Goal: Task Accomplishment & Management: Use online tool/utility

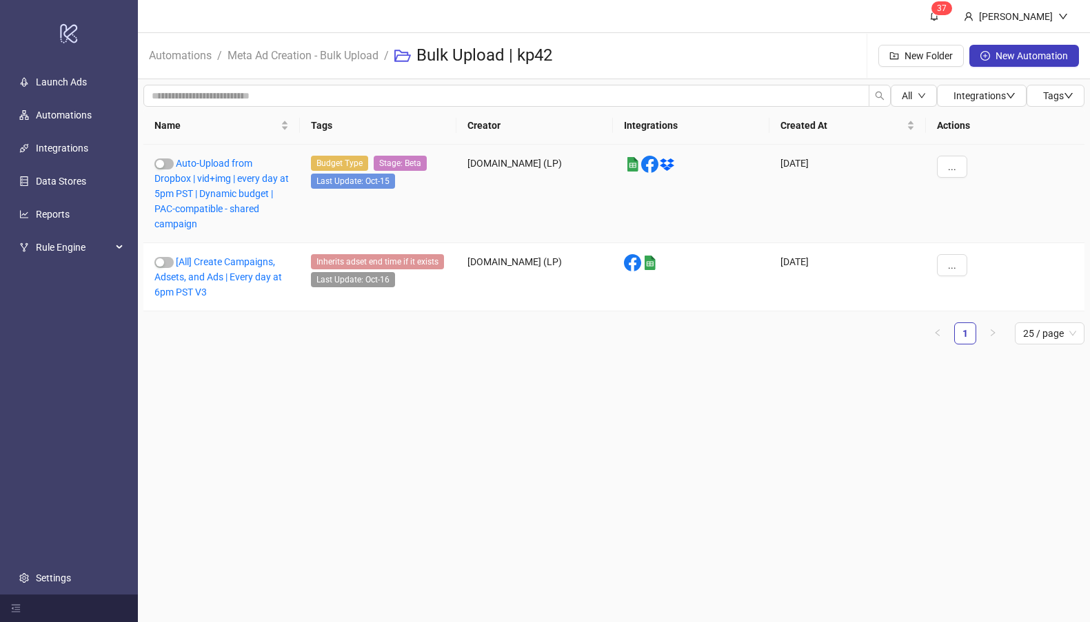
click at [667, 165] on icon at bounding box center [667, 165] width 14 height 12
click at [668, 164] on icon "platform/dropbox" at bounding box center [666, 164] width 17 height 17
click at [246, 187] on div "Auto-Upload from Dropbox | vid+img | every day at 5pm PST | Dynamic budget | PA…" at bounding box center [221, 194] width 156 height 99
click at [192, 228] on link "Auto-Upload from Dropbox | vid+img | every day at 5pm PST | Dynamic budget | PA…" at bounding box center [221, 194] width 134 height 72
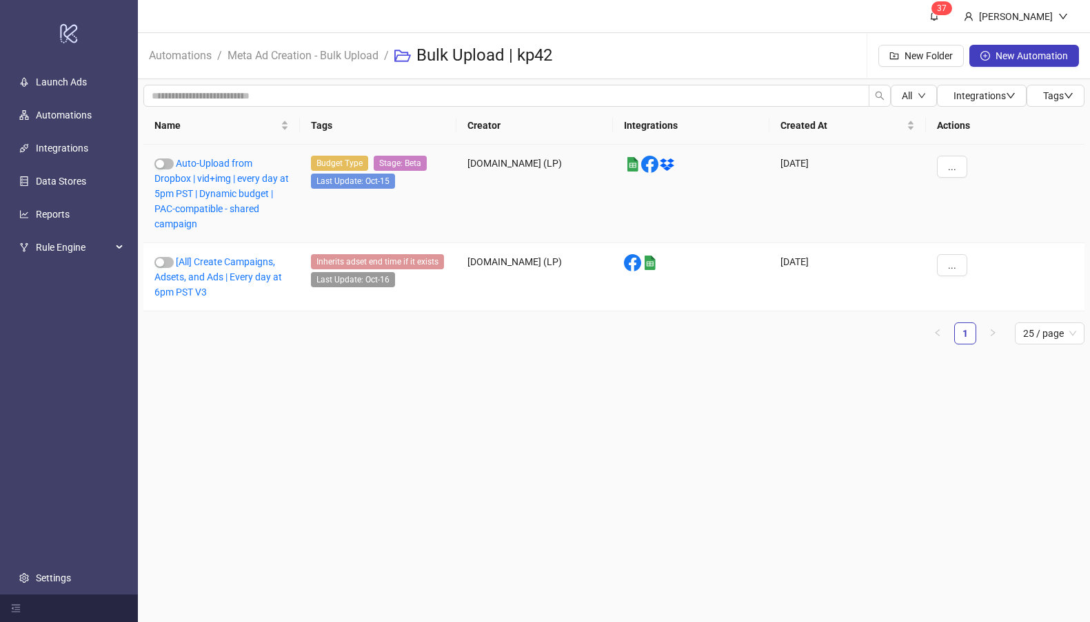
click at [192, 203] on div "Auto-Upload from Dropbox | vid+img | every day at 5pm PST | Dynamic budget | PA…" at bounding box center [221, 194] width 156 height 99
click at [192, 195] on link "Auto-Upload from Dropbox | vid+img | every day at 5pm PST | Dynamic budget | PA…" at bounding box center [221, 194] width 134 height 72
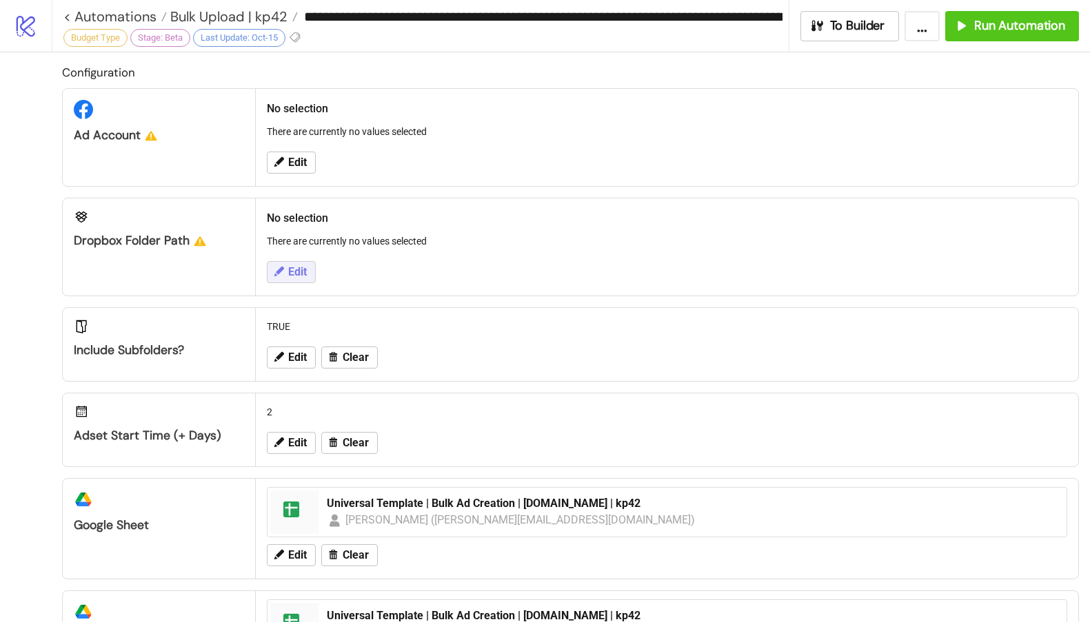
click at [287, 275] on button "Edit" at bounding box center [291, 272] width 49 height 22
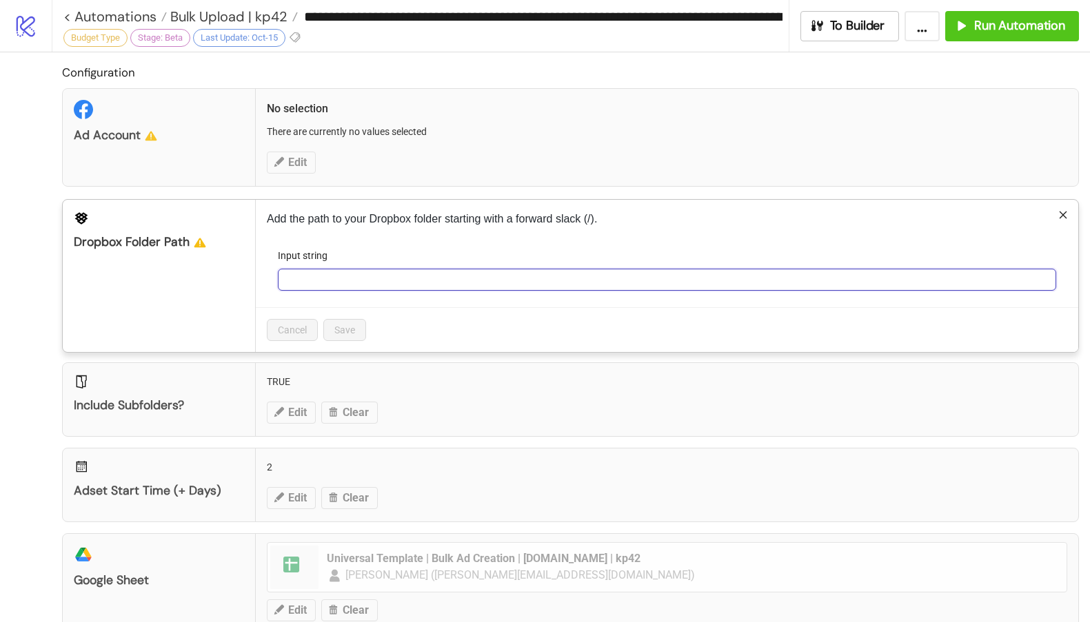
click at [340, 281] on input "Input string" at bounding box center [667, 280] width 778 height 22
